Goal: Find specific page/section: Find specific page/section

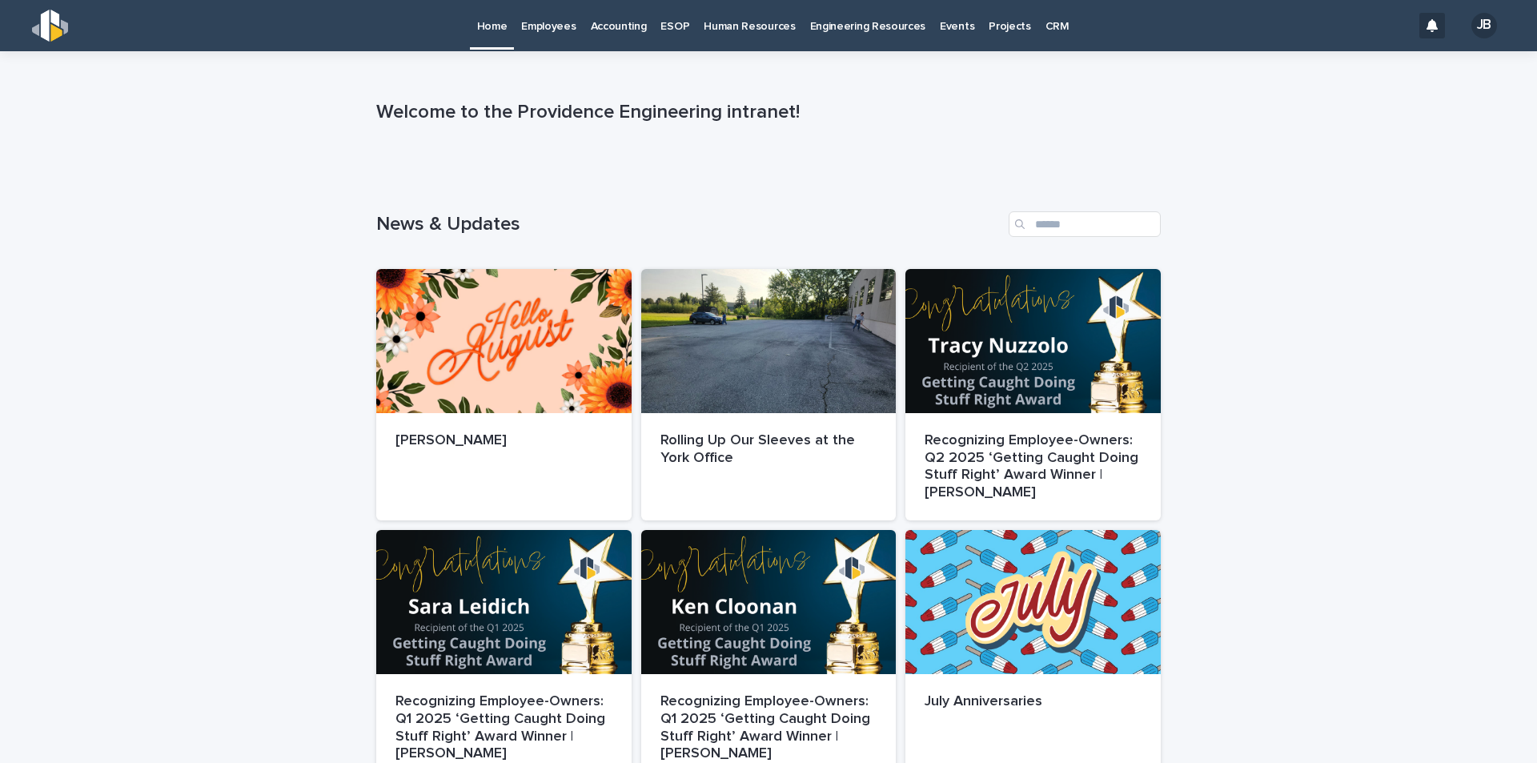
click at [560, 30] on p "Employees" at bounding box center [548, 17] width 54 height 34
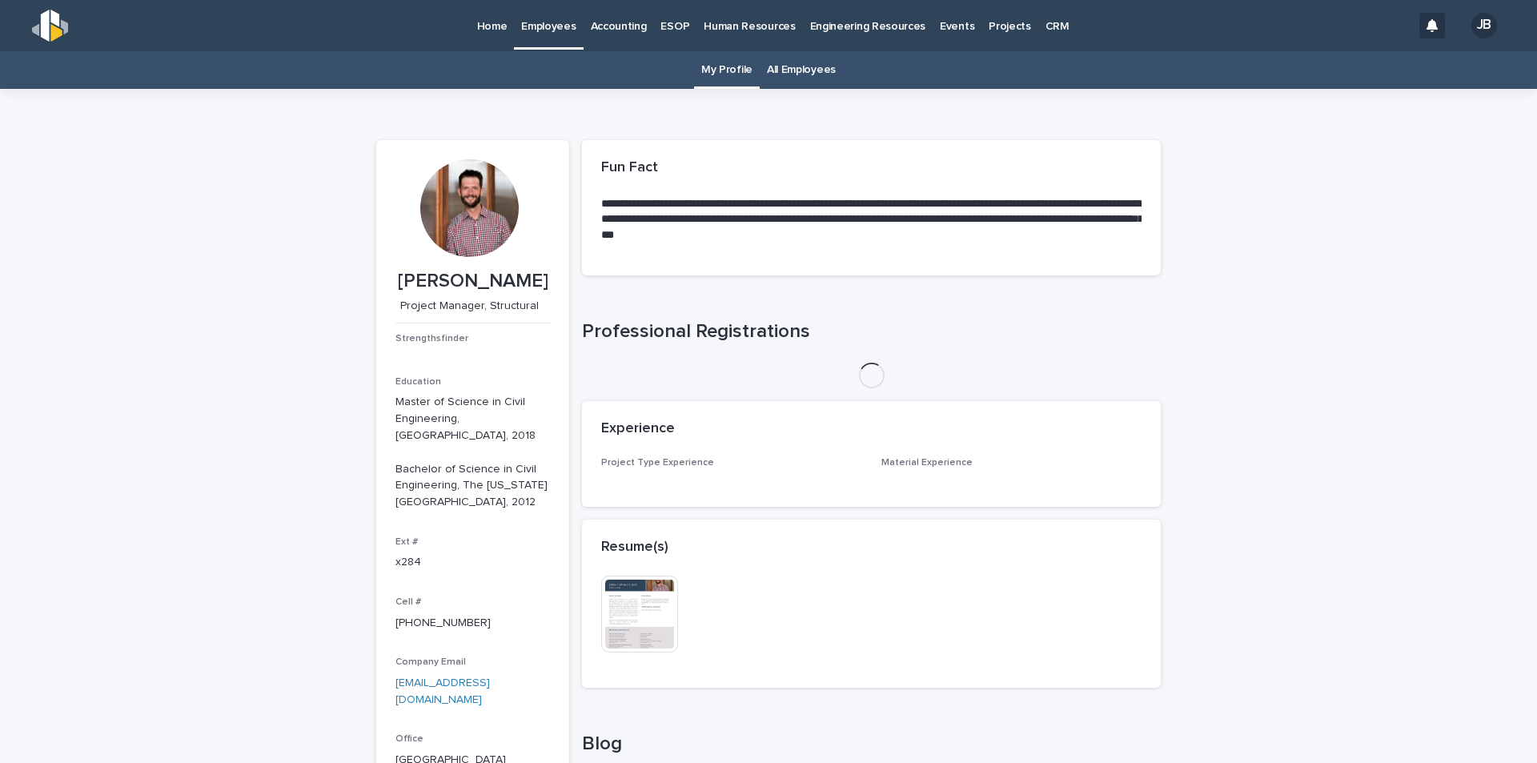
click at [776, 64] on link "All Employees" at bounding box center [801, 70] width 69 height 38
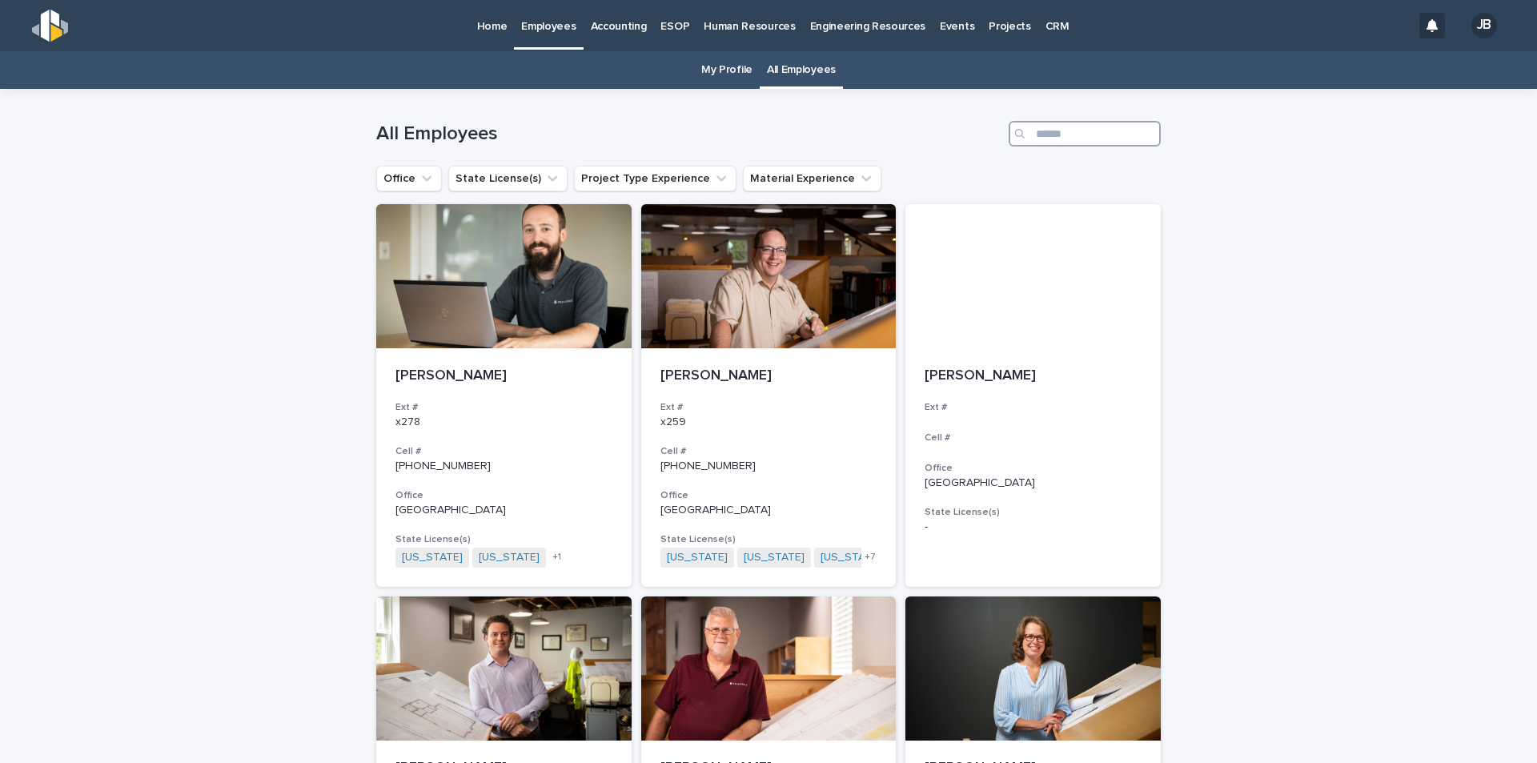
click at [1032, 131] on input "Search" at bounding box center [1085, 134] width 152 height 26
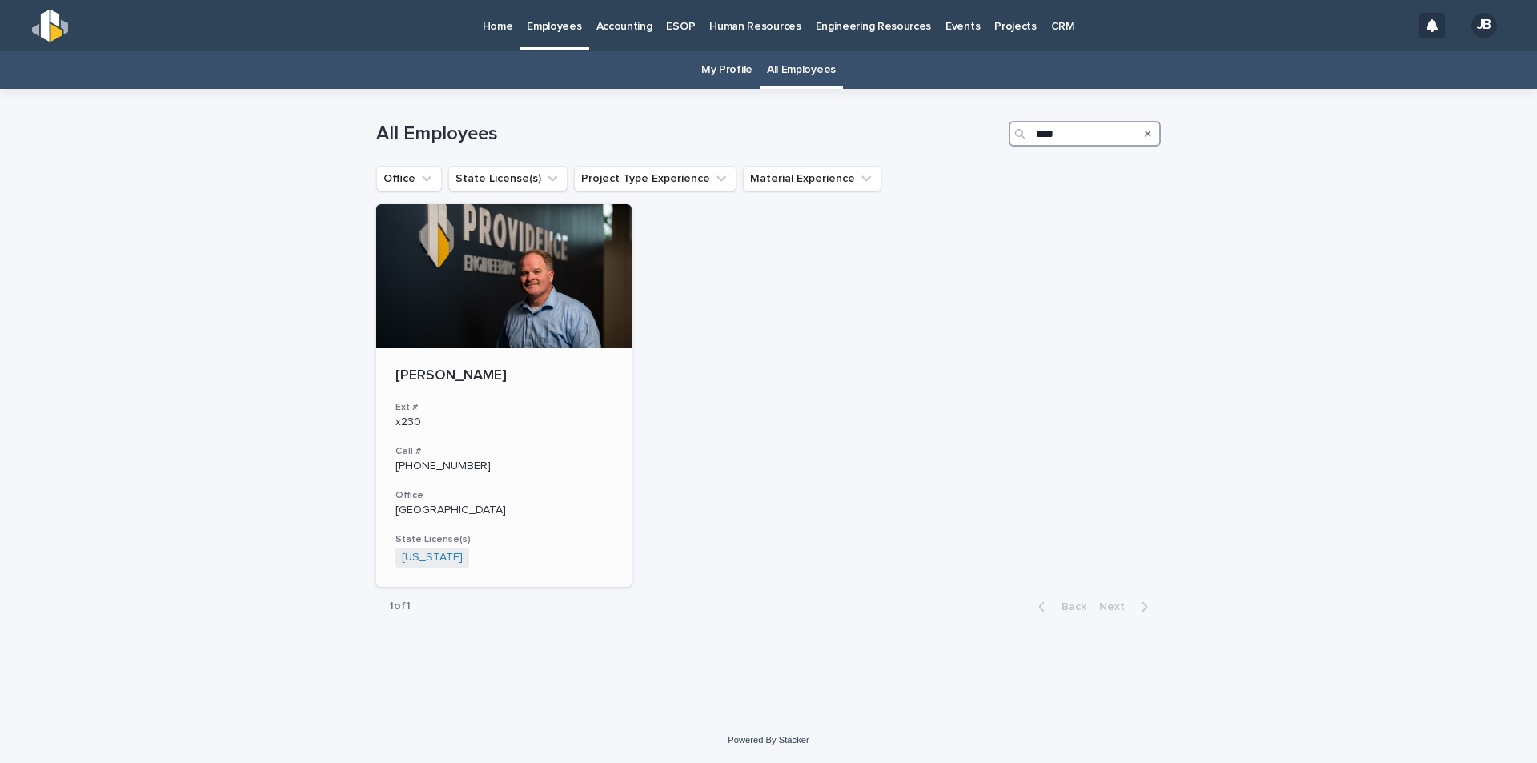
type input "****"
click at [564, 304] on div at bounding box center [503, 276] width 255 height 144
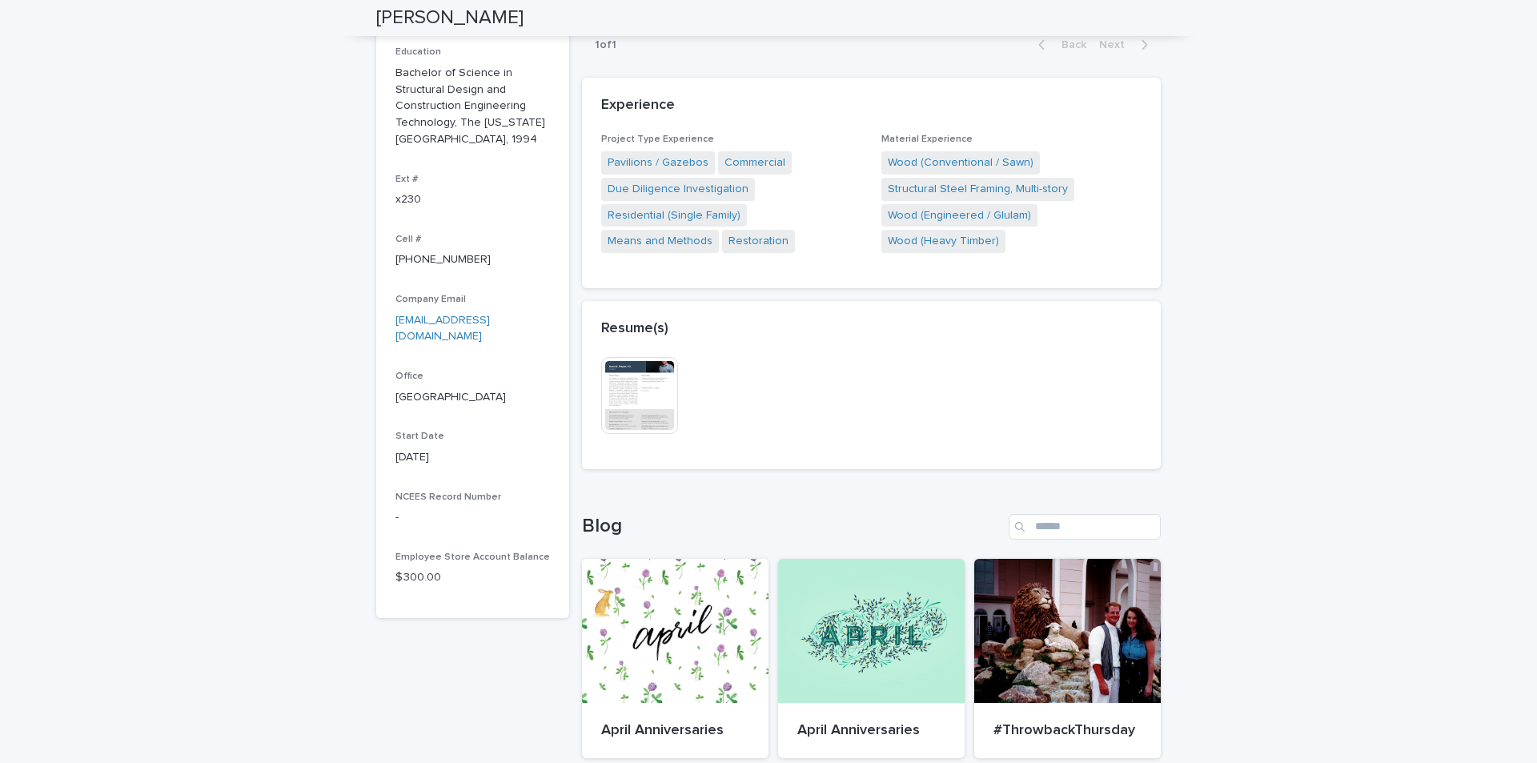
scroll to position [400, 0]
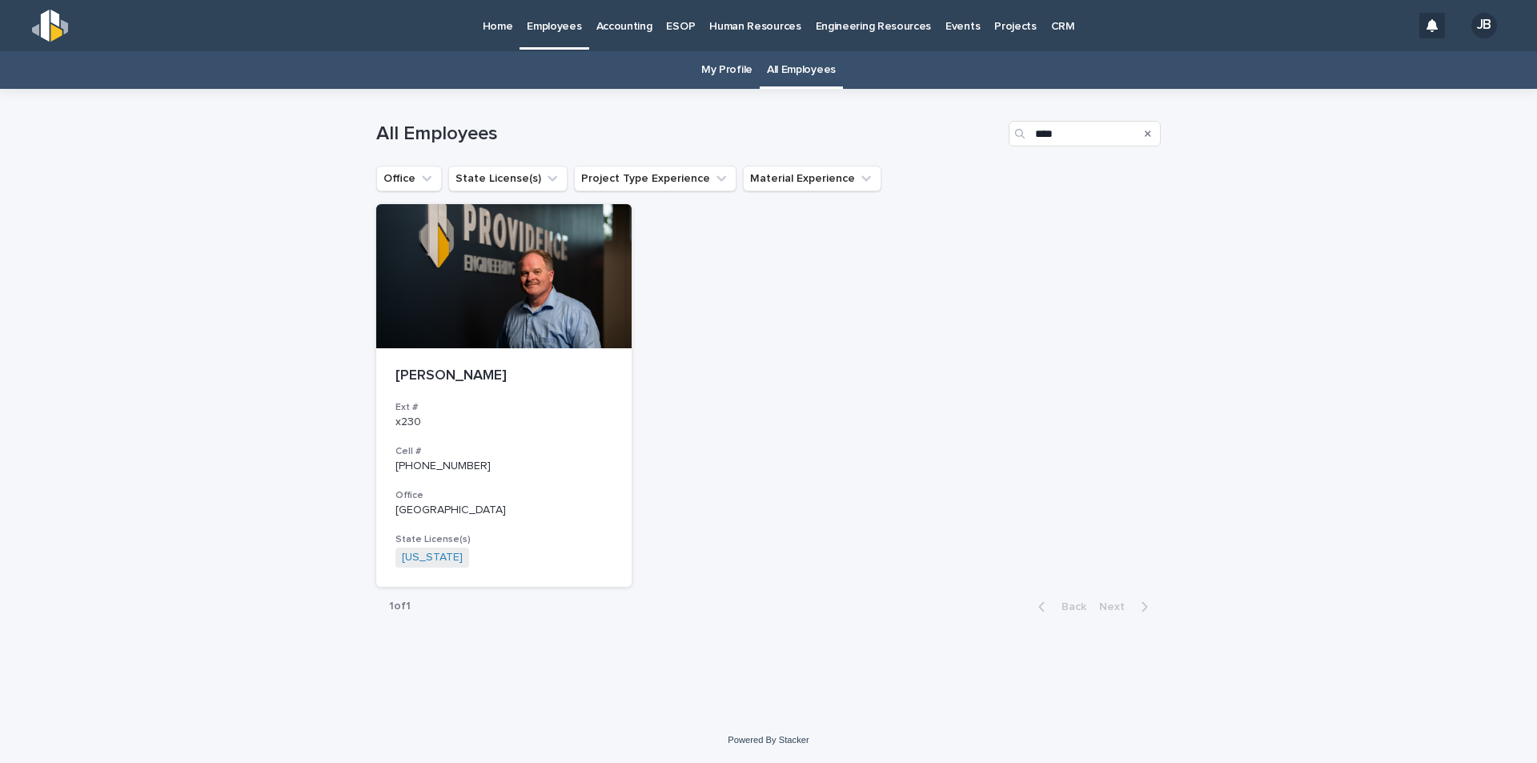
click at [493, 27] on p "Home" at bounding box center [498, 17] width 30 height 34
